Goal: Information Seeking & Learning: Find specific fact

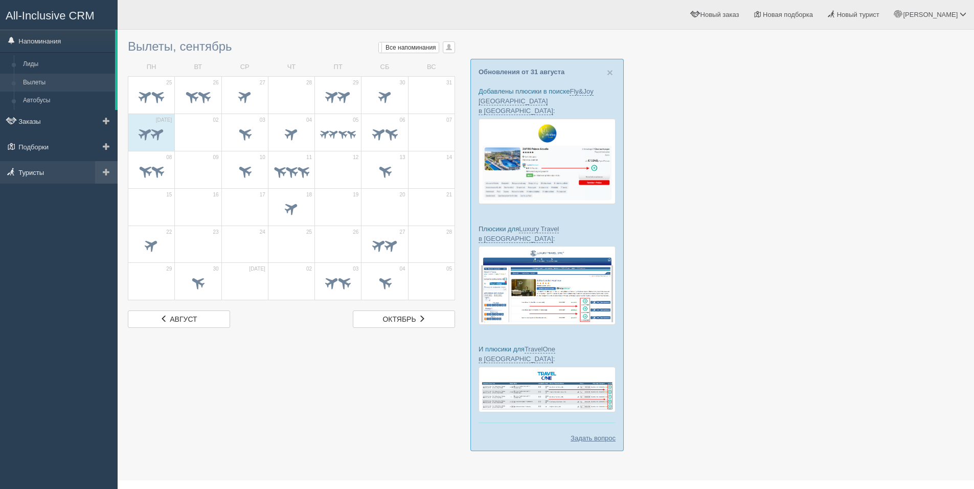
click at [54, 166] on link "Туристы" at bounding box center [59, 172] width 118 height 22
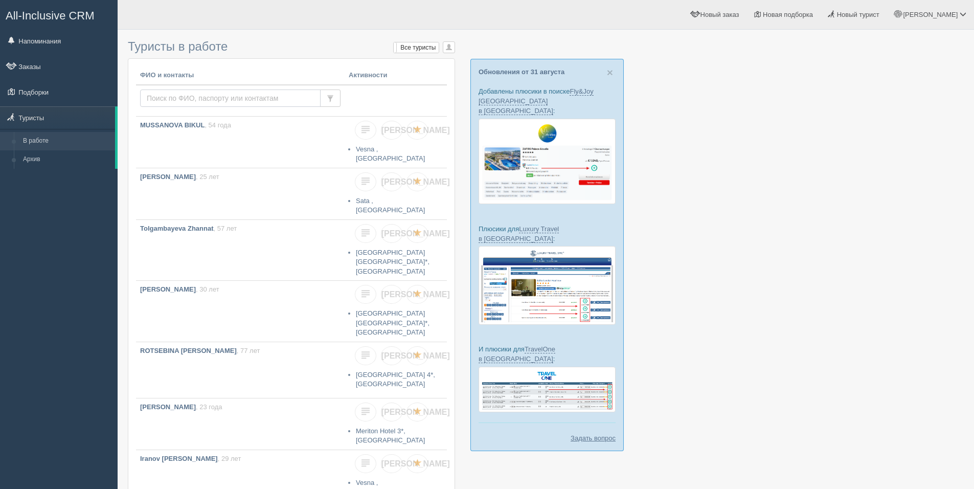
click at [235, 98] on input "text" at bounding box center [230, 97] width 180 height 17
type input "hilton"
click at [236, 99] on input "hilton" at bounding box center [230, 97] width 180 height 17
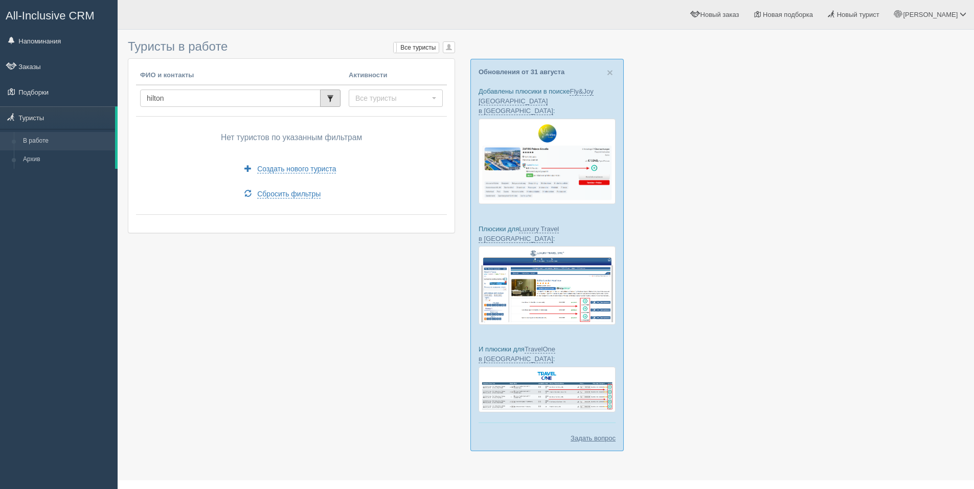
click at [321, 95] on button "button" at bounding box center [330, 97] width 20 height 17
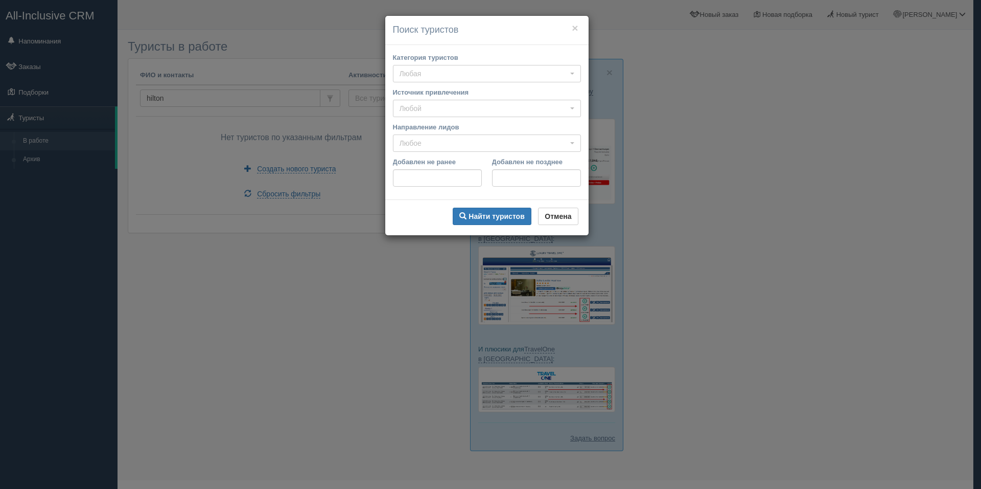
click at [292, 96] on div "× Поиск туристов Категория туристов Любая Любая VIP горящие туры зимний отдых л…" at bounding box center [490, 244] width 981 height 489
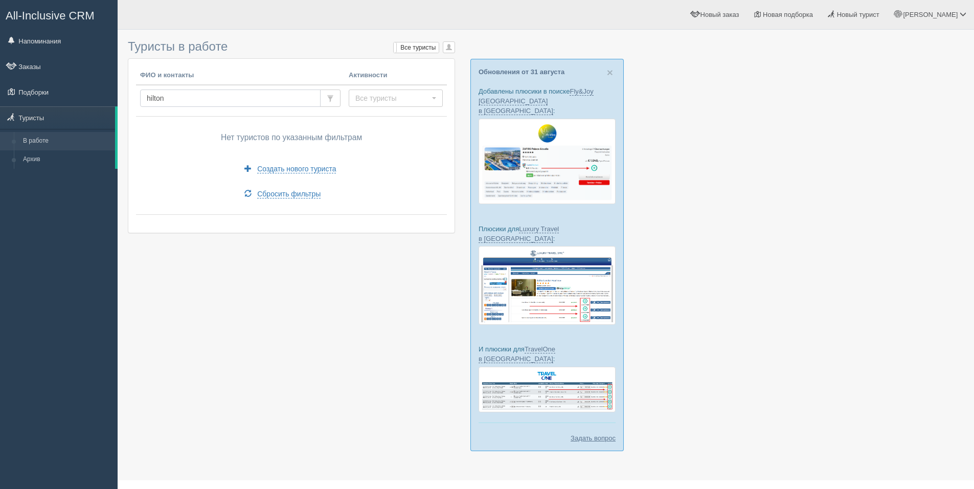
drag, startPoint x: 292, startPoint y: 96, endPoint x: 130, endPoint y: 97, distance: 162.0
click at [130, 97] on div "ФИО и контакты Активности hilton Все туристы Все туристы Есть заказы Есть подбо…" at bounding box center [291, 145] width 326 height 173
click at [326, 94] on button "button" at bounding box center [330, 97] width 20 height 17
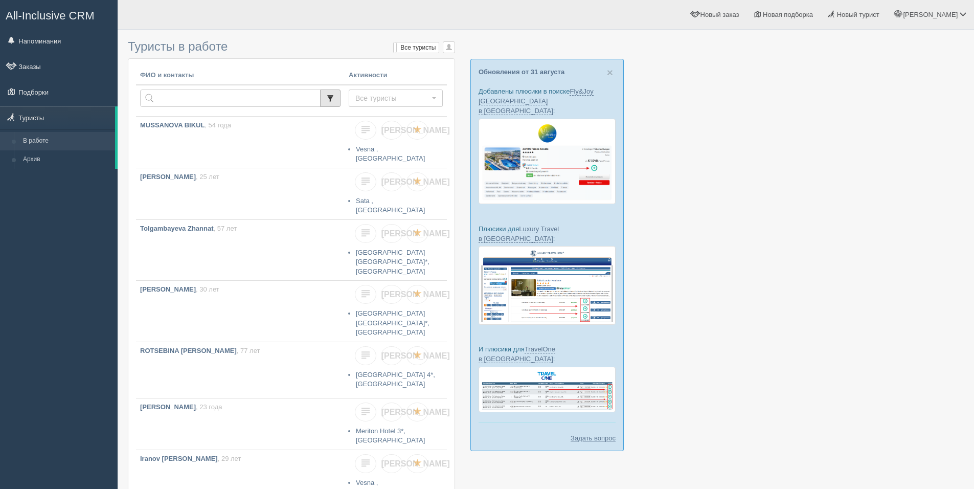
click at [330, 96] on span "button" at bounding box center [330, 98] width 7 height 7
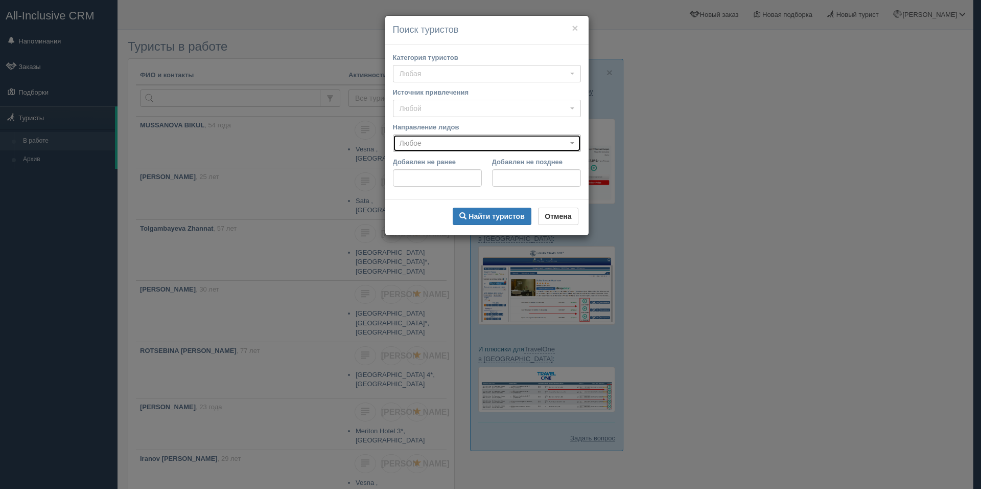
click at [447, 144] on span "Любое" at bounding box center [484, 143] width 168 height 10
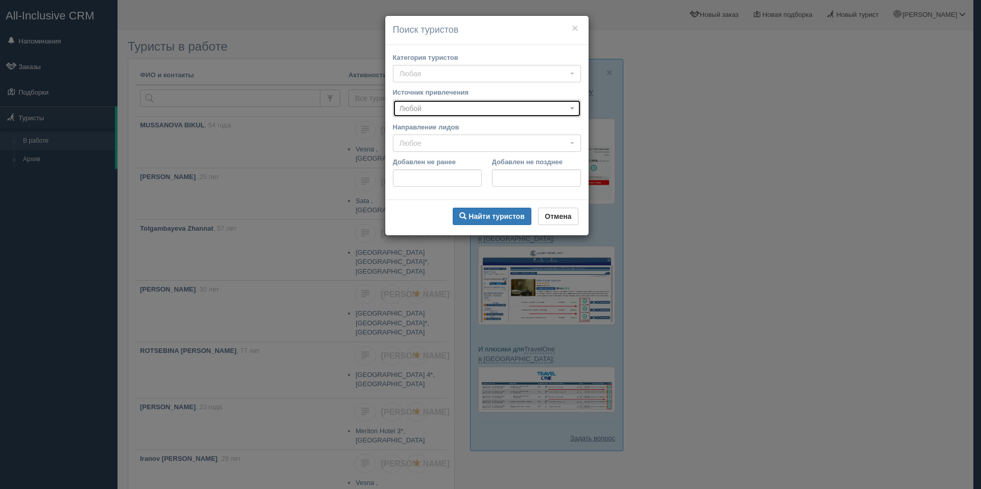
click at [455, 106] on span "Любой" at bounding box center [484, 108] width 168 height 10
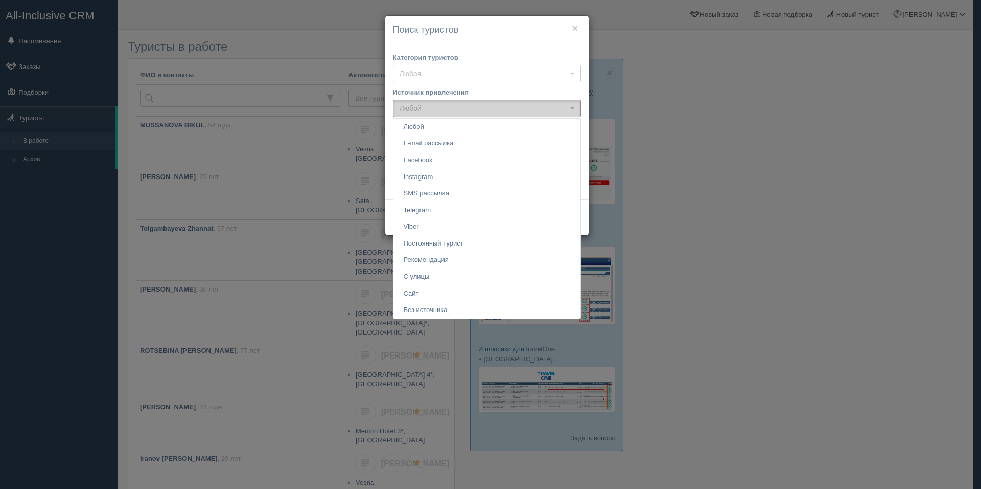
click at [455, 106] on span "Любой" at bounding box center [484, 108] width 168 height 10
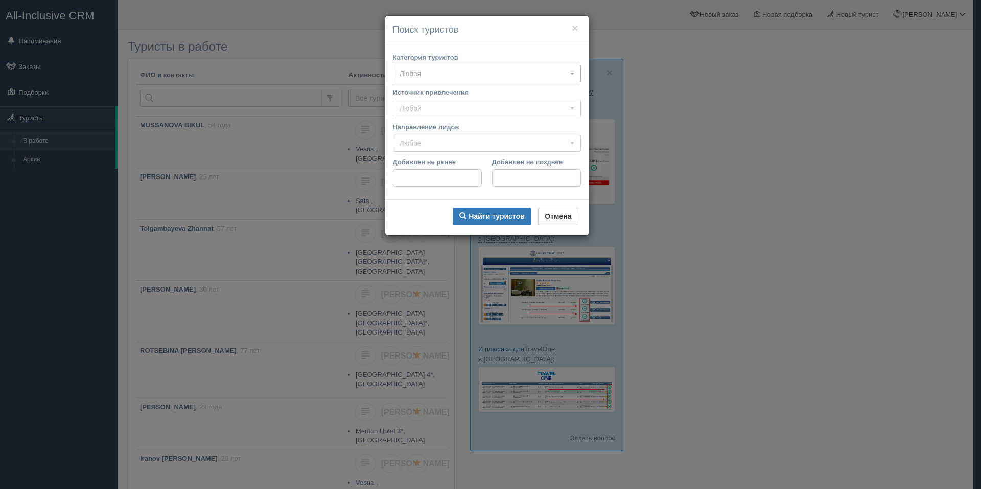
click at [456, 78] on span "Любая" at bounding box center [484, 73] width 168 height 10
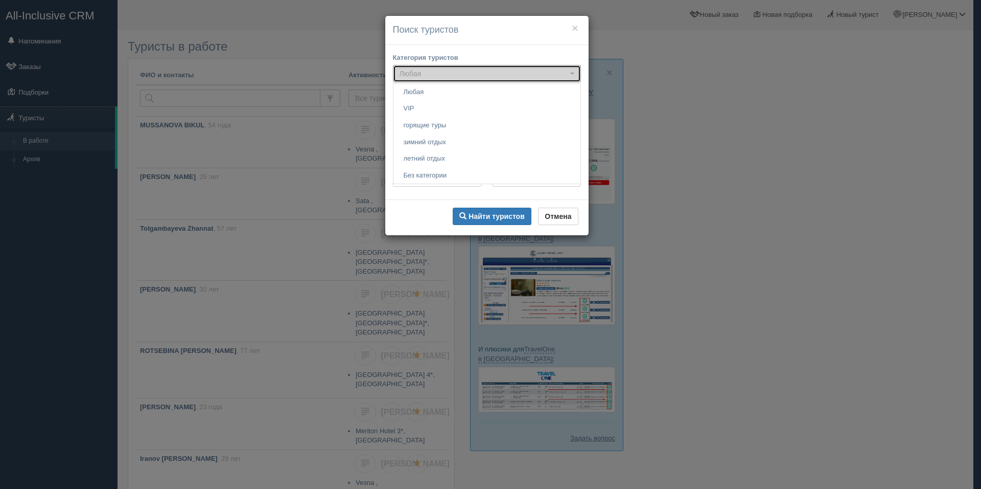
click at [456, 74] on span "Любая" at bounding box center [484, 73] width 168 height 10
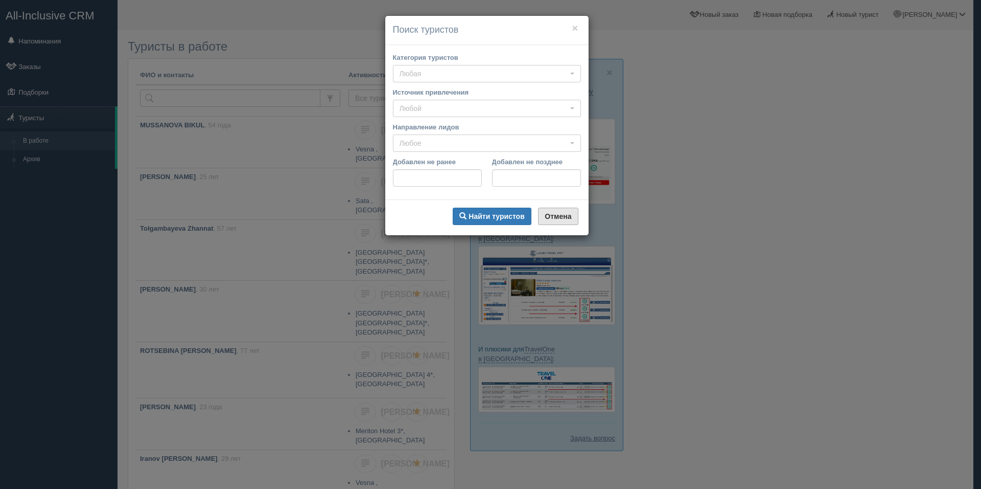
click at [558, 219] on b "Отмена" at bounding box center [558, 216] width 27 height 8
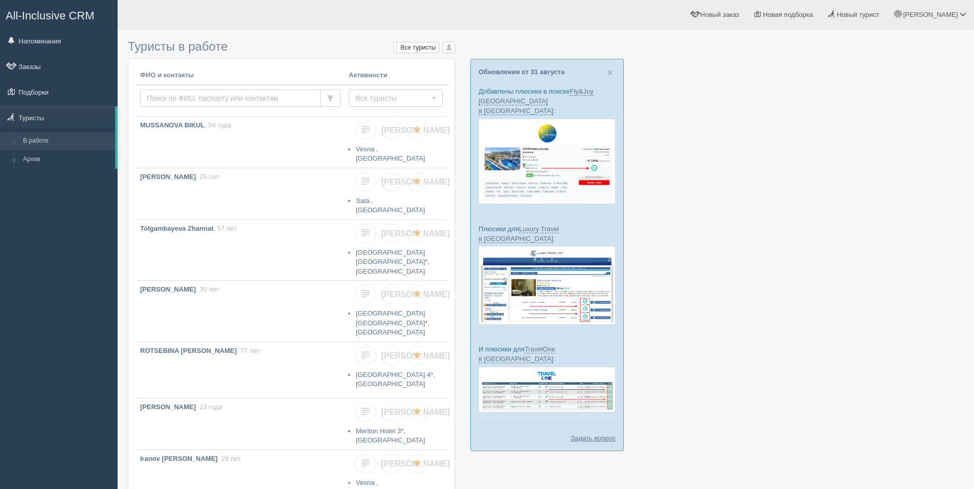
click at [187, 99] on input "text" at bounding box center [230, 97] width 180 height 17
type input "solovyeva"
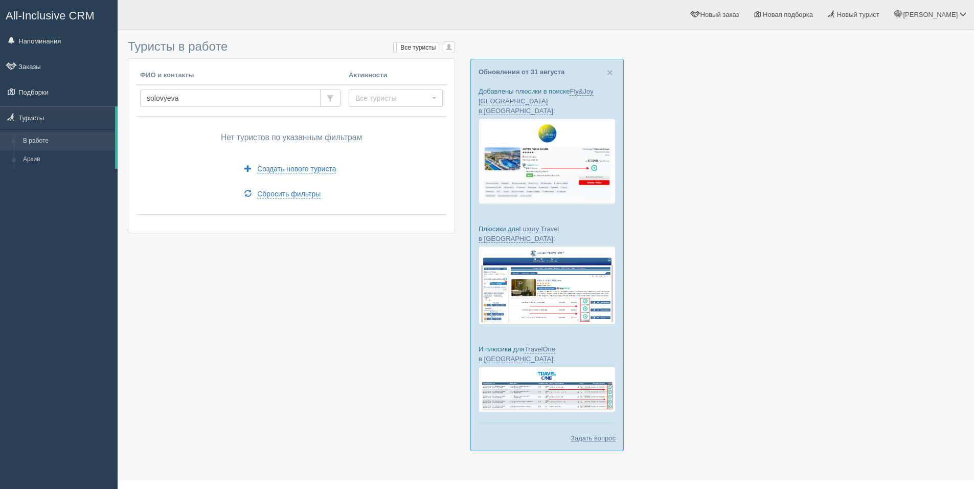
drag, startPoint x: 222, startPoint y: 99, endPoint x: 165, endPoint y: 101, distance: 57.8
click at [165, 101] on input "solovyeva" at bounding box center [230, 97] width 180 height 17
type input "solovieva"
